Goal: Task Accomplishment & Management: Use online tool/utility

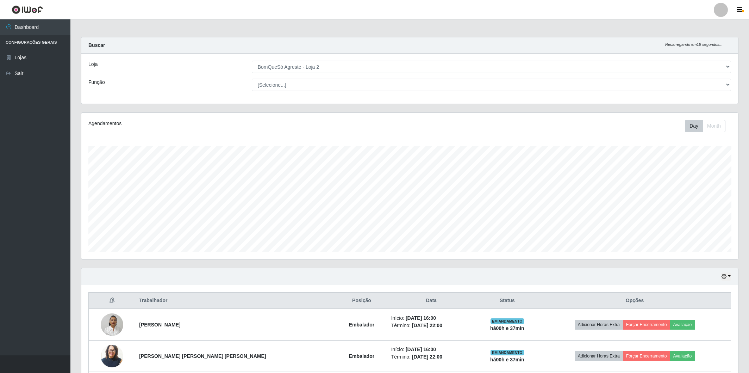
select select "214"
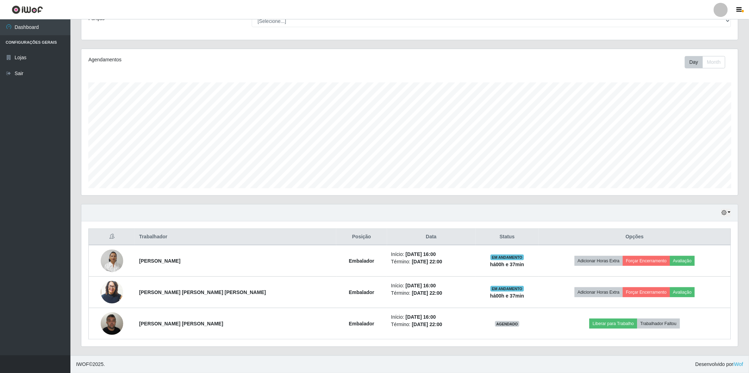
scroll to position [146, 657]
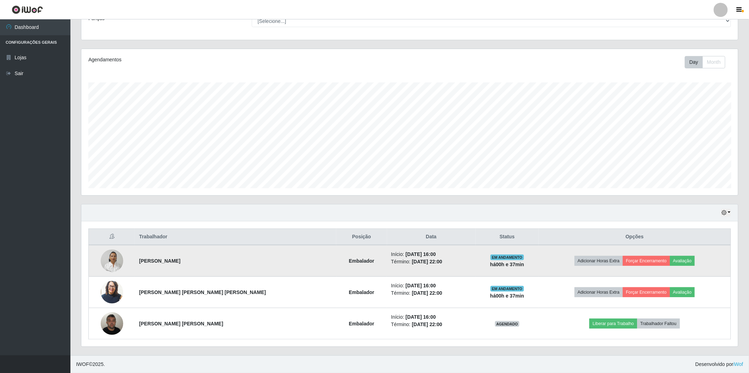
click at [118, 261] on img at bounding box center [112, 260] width 23 height 30
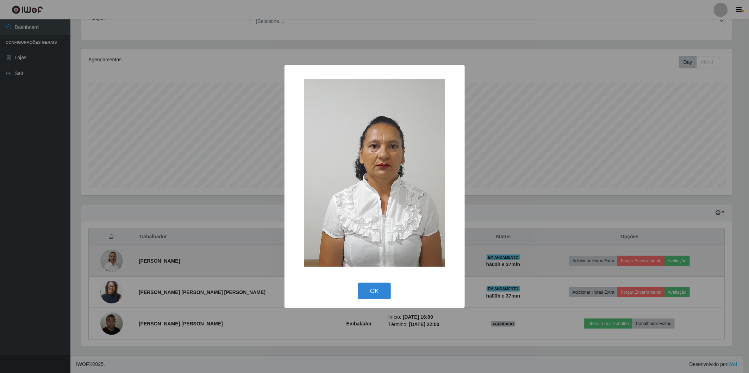
scroll to position [146, 653]
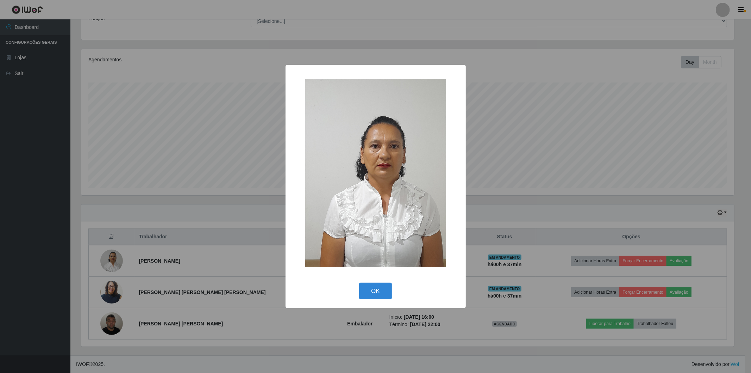
drag, startPoint x: 101, startPoint y: 288, endPoint x: 108, endPoint y: 289, distance: 6.9
click at [107, 289] on div "× OK Cancel" at bounding box center [375, 186] width 751 height 373
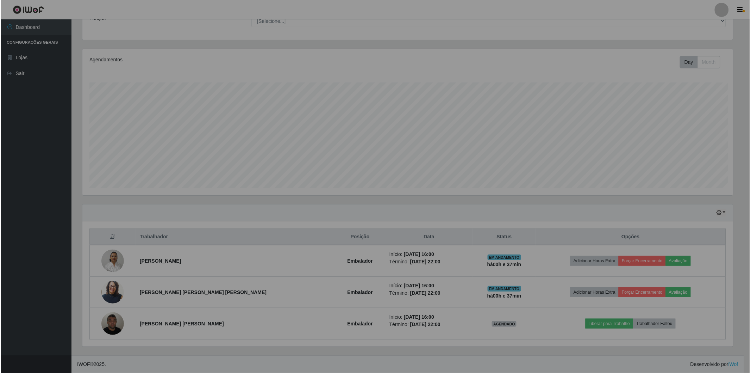
scroll to position [146, 657]
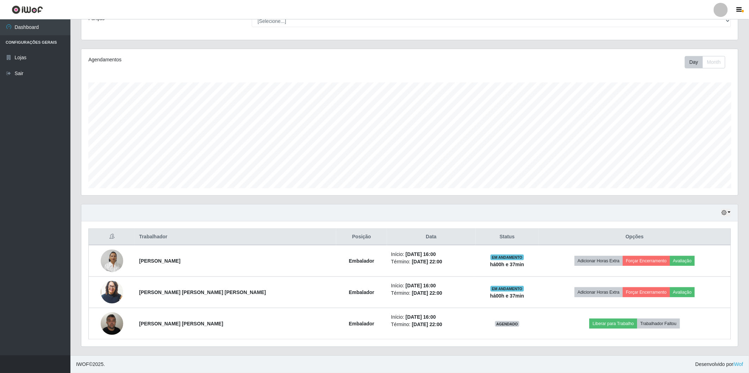
click at [112, 289] on img at bounding box center [112, 292] width 23 height 26
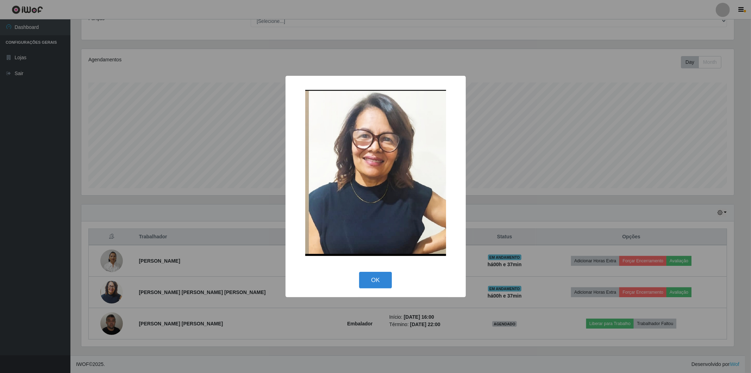
click at [113, 323] on div "× OK Cancel" at bounding box center [375, 186] width 751 height 373
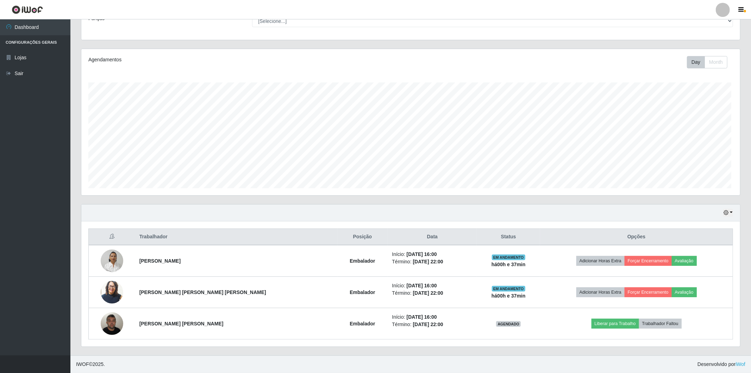
scroll to position [146, 657]
click at [113, 323] on img at bounding box center [112, 323] width 23 height 30
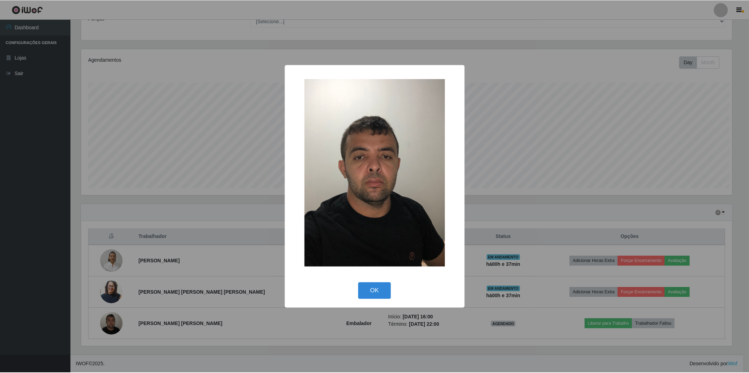
scroll to position [146, 653]
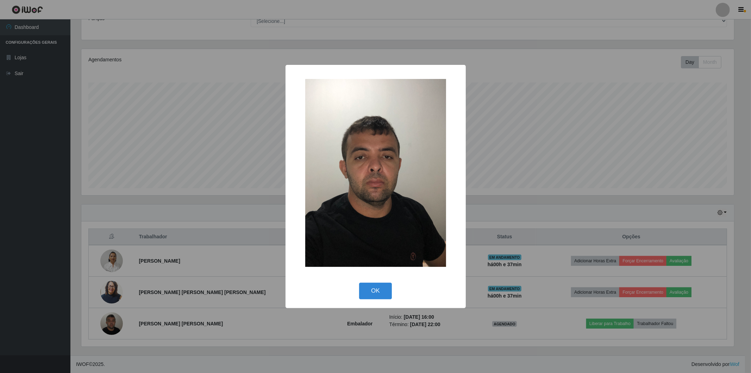
click at [611, 158] on div "× OK Cancel" at bounding box center [375, 186] width 751 height 373
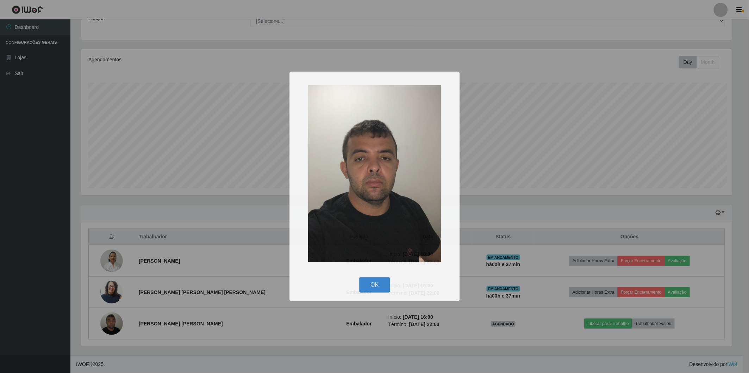
scroll to position [146, 657]
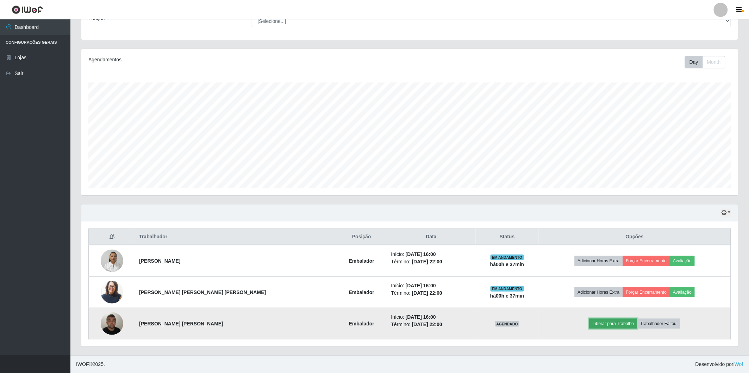
click at [594, 325] on button "Liberar para Trabalho" at bounding box center [614, 323] width 48 height 10
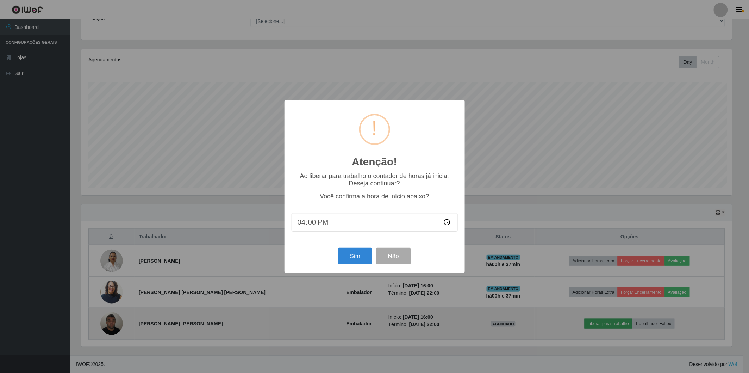
scroll to position [146, 653]
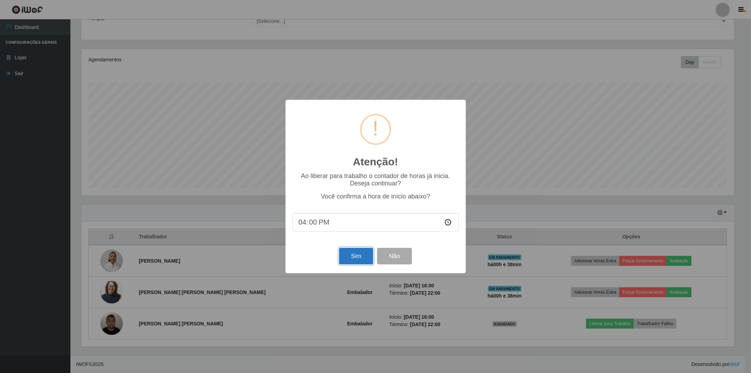
click at [360, 254] on button "Sim" at bounding box center [356, 256] width 34 height 17
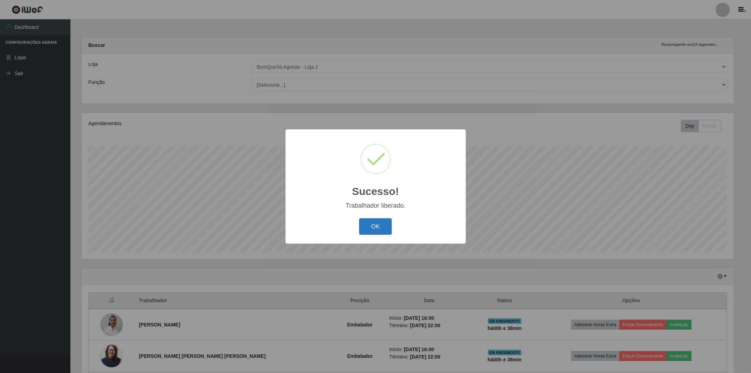
click at [372, 225] on button "OK" at bounding box center [375, 226] width 33 height 17
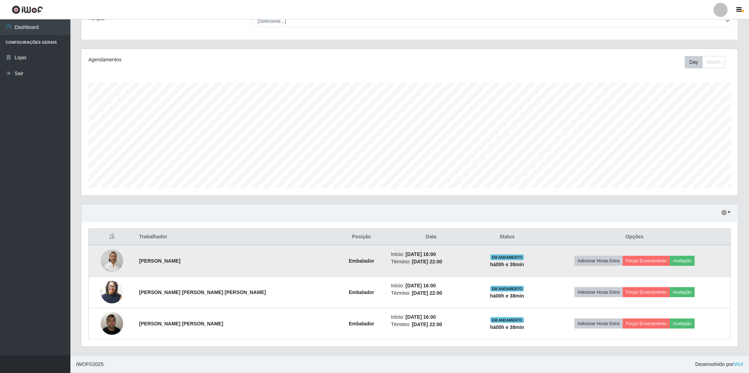
scroll to position [25, 0]
